Goal: Find specific fact: Find specific fact

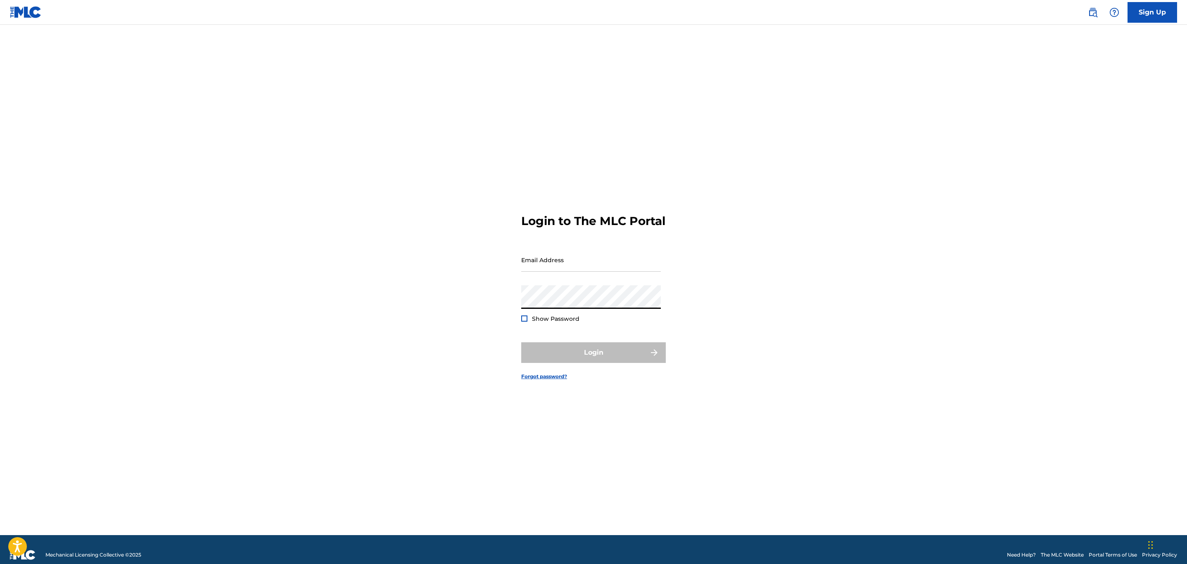
type input "[PERSON_NAME][EMAIL_ADDRESS][PERSON_NAME][DOMAIN_NAME]"
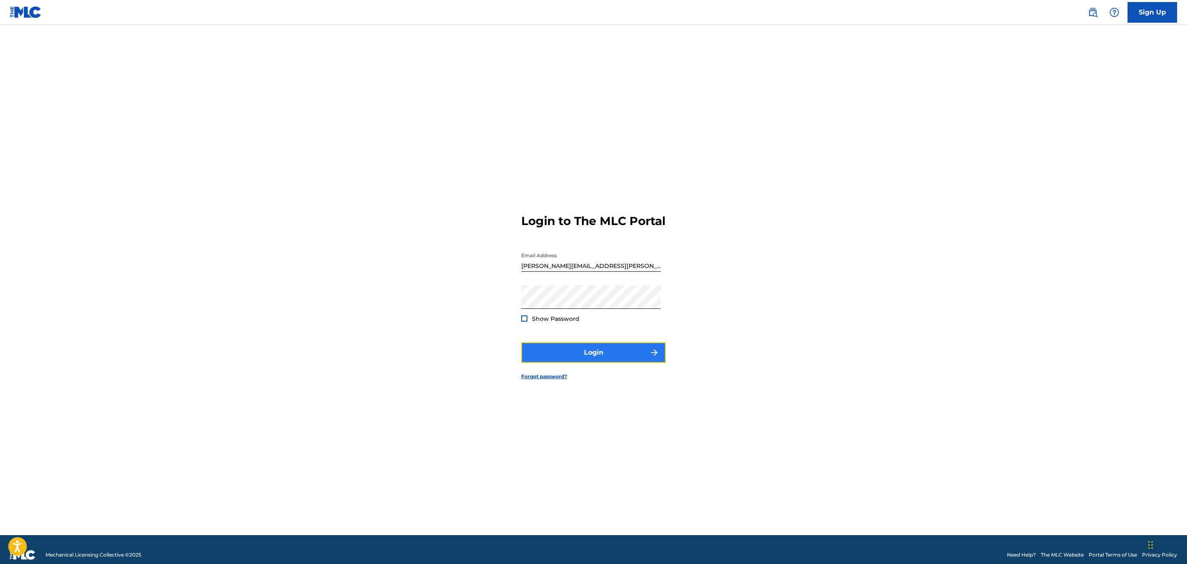
click at [561, 359] on button "Login" at bounding box center [593, 352] width 145 height 21
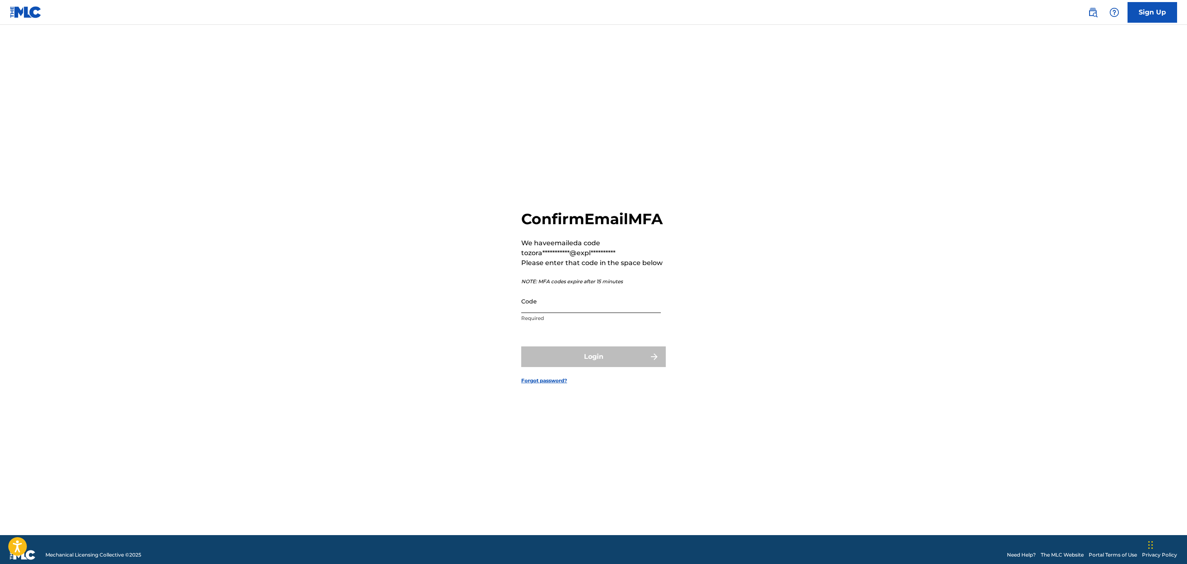
click at [611, 313] on input "Code" at bounding box center [591, 302] width 140 height 24
paste input "009658"
type input "009658"
click at [609, 357] on button "Login" at bounding box center [593, 357] width 145 height 21
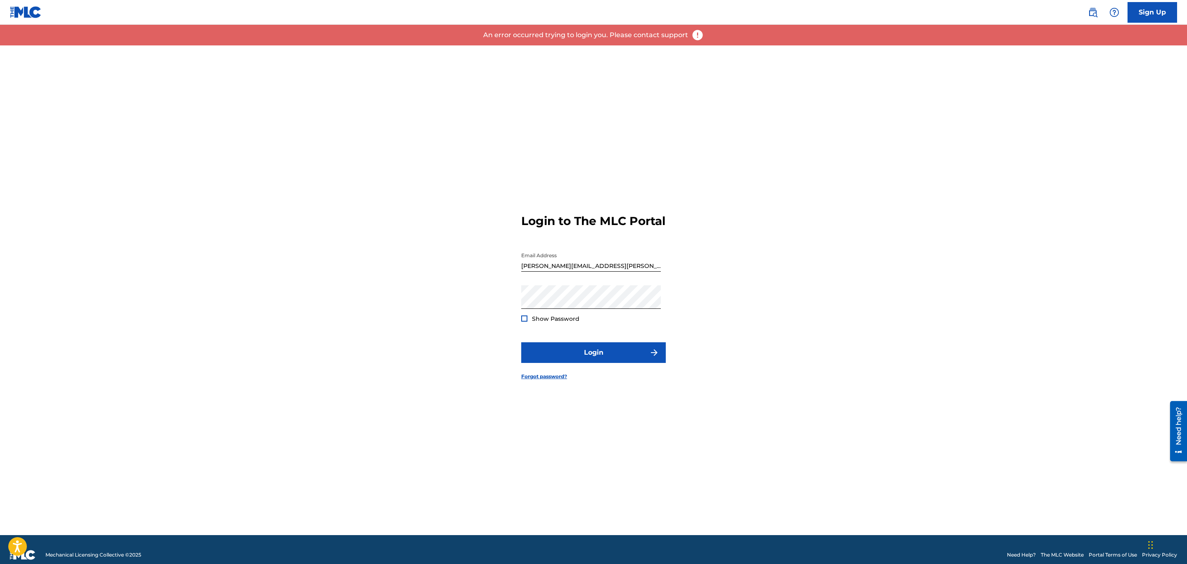
click at [383, 394] on div "Login to The MLC Portal Email Address [PERSON_NAME][EMAIL_ADDRESS][PERSON_NAME]…" at bounding box center [593, 290] width 578 height 490
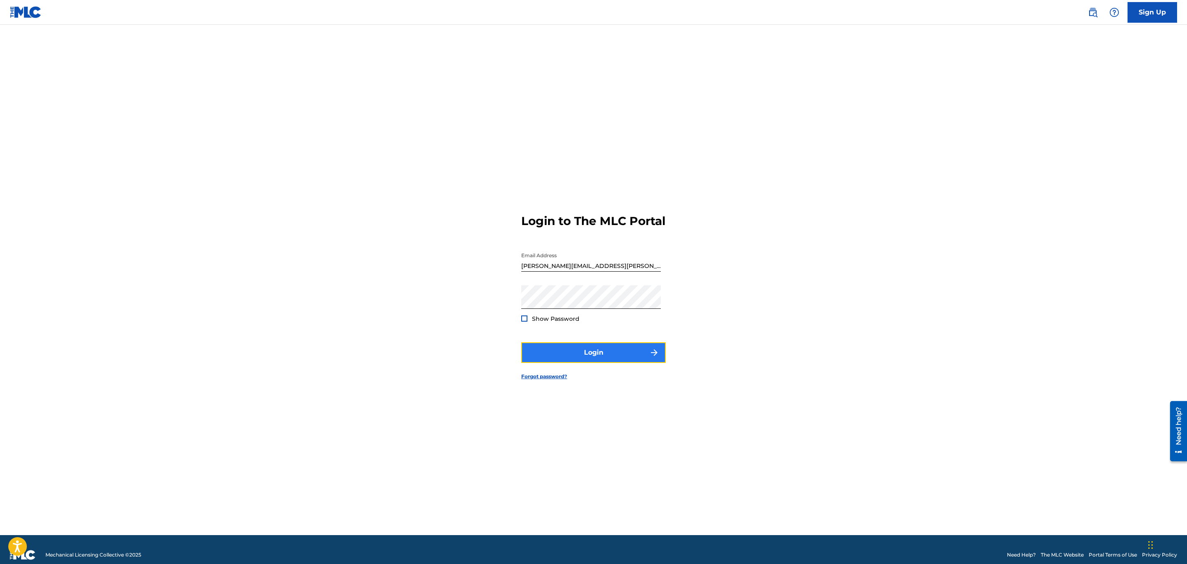
click at [590, 349] on button "Login" at bounding box center [593, 352] width 145 height 21
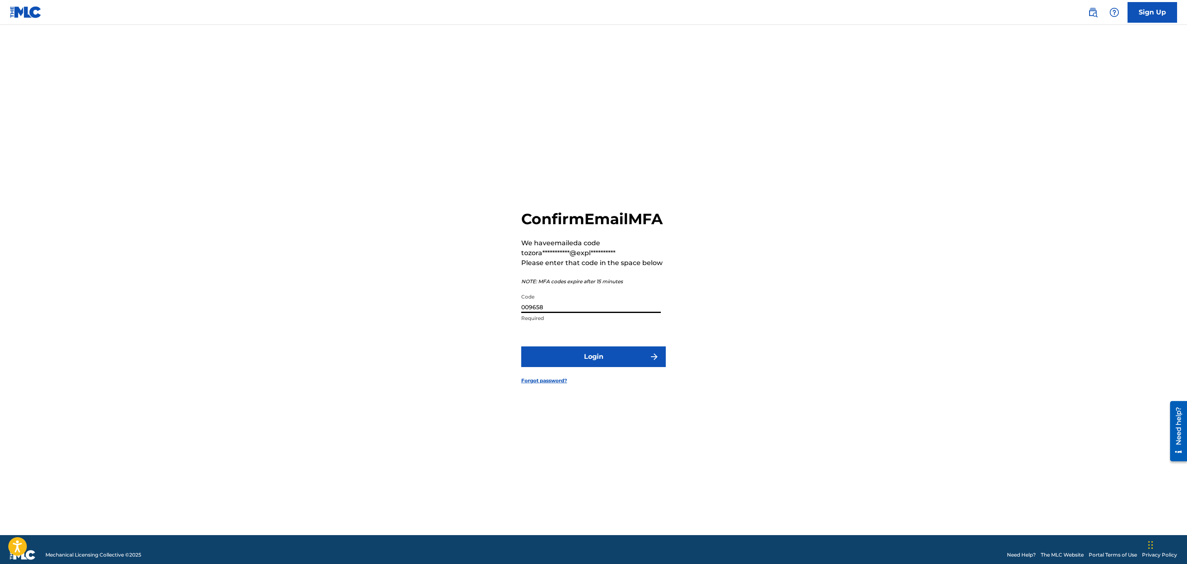
click at [585, 313] on input "009658" at bounding box center [591, 302] width 140 height 24
paste input "196693"
type input "196693"
click at [621, 357] on button "Login" at bounding box center [593, 357] width 145 height 21
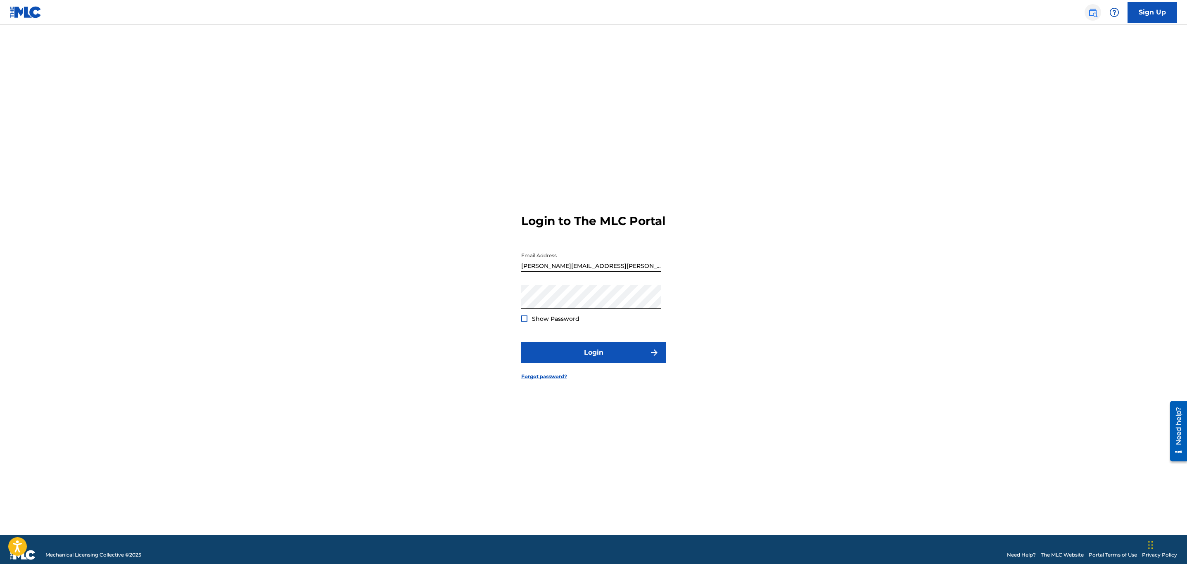
click at [1087, 9] on link at bounding box center [1093, 12] width 17 height 17
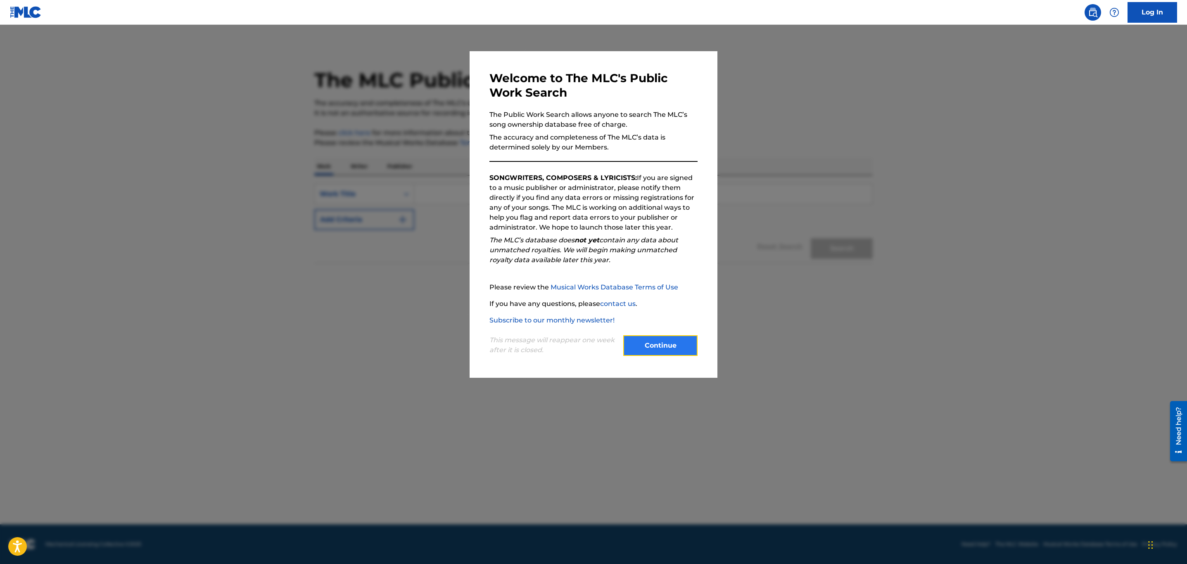
click at [647, 347] on button "Continue" at bounding box center [660, 345] width 74 height 21
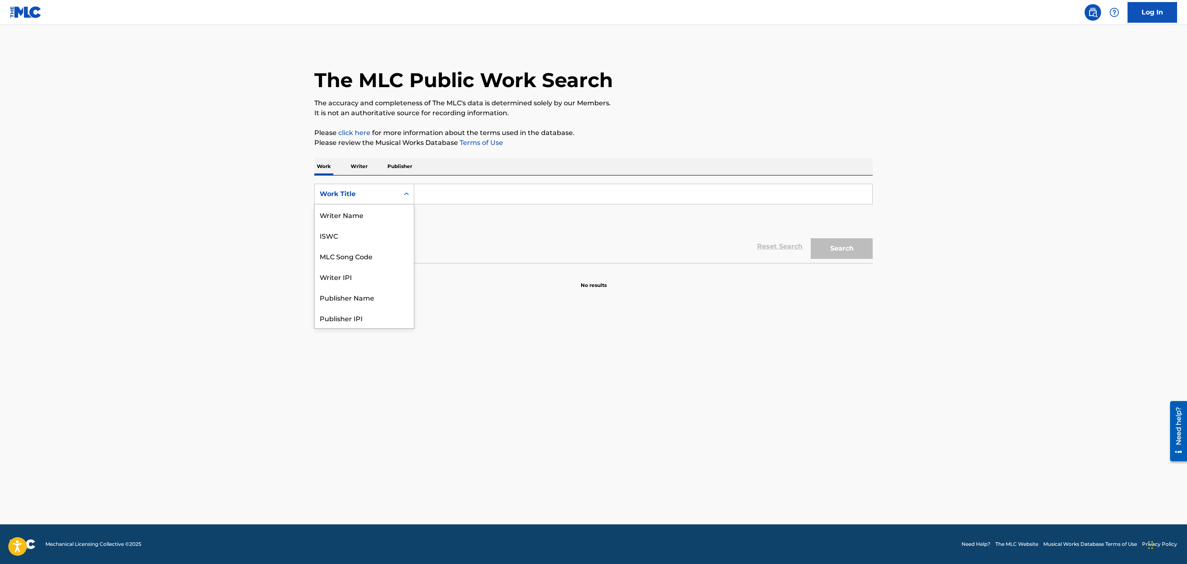
click at [350, 195] on div "Work Title" at bounding box center [357, 194] width 74 height 10
click at [350, 211] on div "MLC Song Code" at bounding box center [364, 214] width 99 height 21
click at [451, 200] on input "Search Form" at bounding box center [643, 194] width 458 height 20
paste input "KE3MTW"
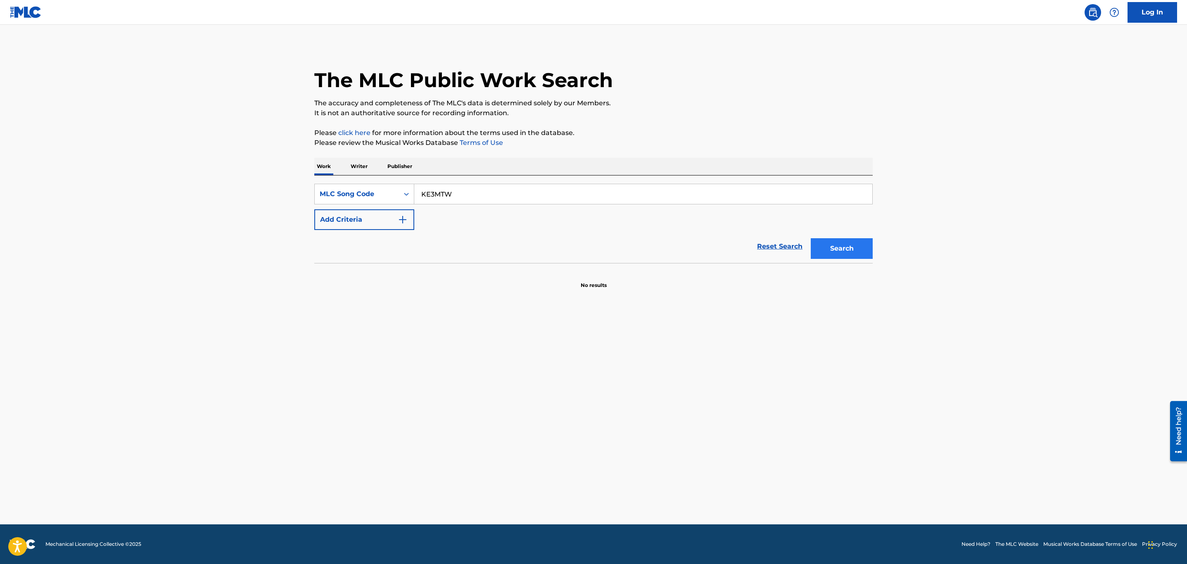
type input "KE3MTW"
click at [832, 243] on button "Search" at bounding box center [842, 248] width 62 height 21
